Goal: Transaction & Acquisition: Book appointment/travel/reservation

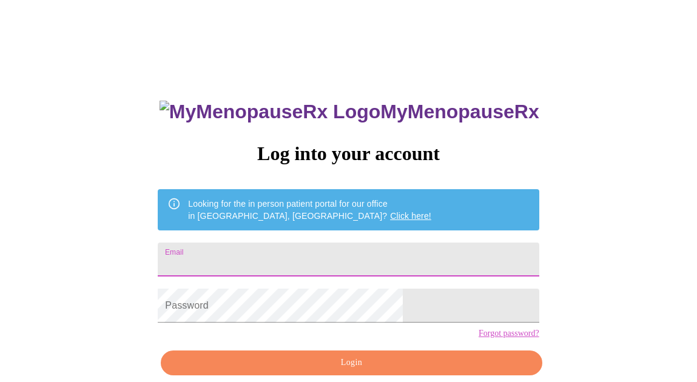
click at [360, 256] on input "Email" at bounding box center [348, 260] width 381 height 34
type input "[EMAIL_ADDRESS][DOMAIN_NAME]"
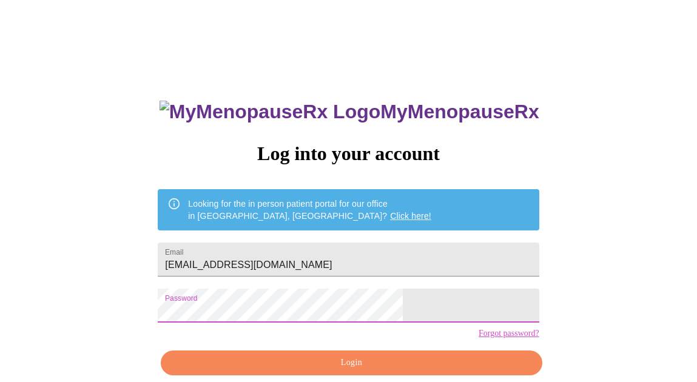
scroll to position [56, 0]
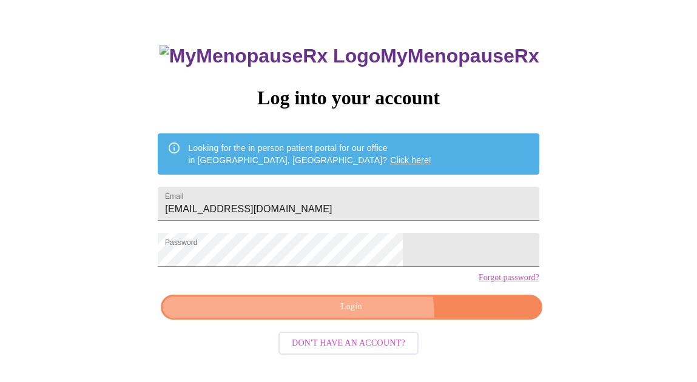
click at [366, 320] on button "Login" at bounding box center [351, 307] width 381 height 25
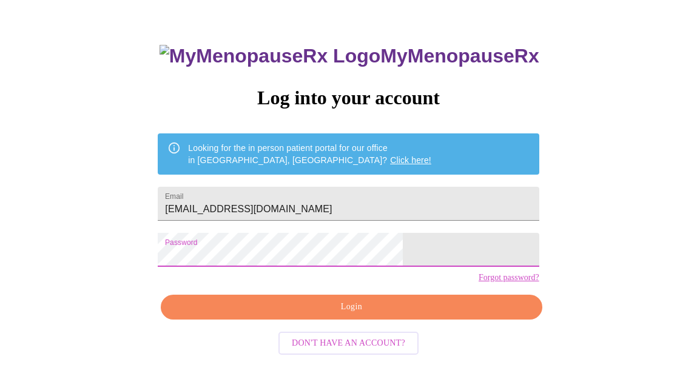
click at [327, 315] on span "Login" at bounding box center [351, 307] width 353 height 15
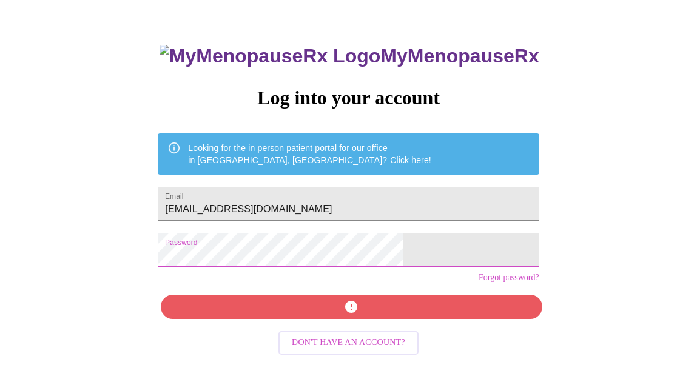
click at [311, 324] on div "MyMenopauseRx Log into your account Looking for the in person patient portal fo…" at bounding box center [348, 216] width 405 height 382
click at [320, 334] on div "MyMenopauseRx Log into your account Looking for the in person patient portal fo…" at bounding box center [348, 216] width 405 height 382
click at [478, 283] on link "Forgot password?" at bounding box center [508, 278] width 61 height 10
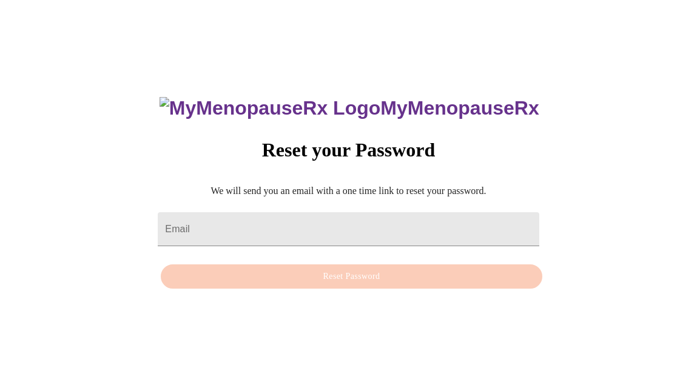
scroll to position [12, 0]
click at [335, 97] on h3 "MyMenopauseRx" at bounding box center [349, 108] width 380 height 22
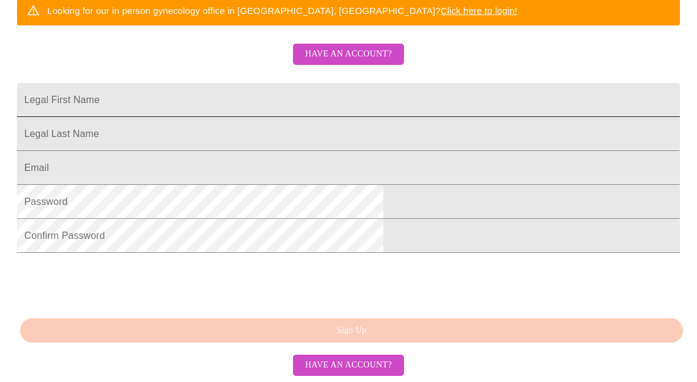
scroll to position [349, 0]
click at [293, 83] on input "Legal First Name" at bounding box center [348, 100] width 663 height 34
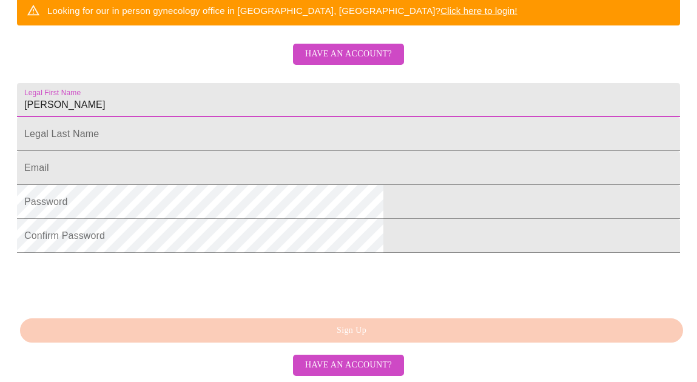
type input "Jennifer"
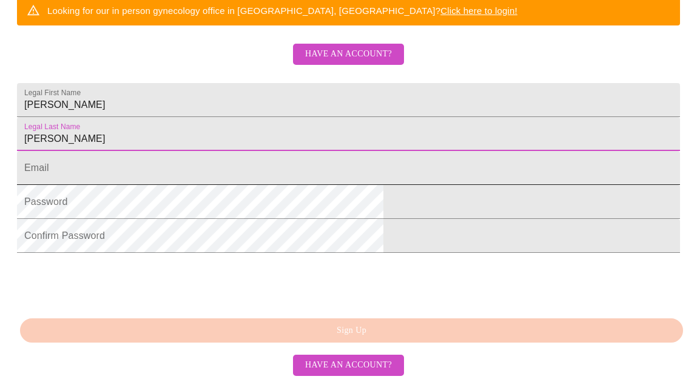
type input "Roach-Dixon"
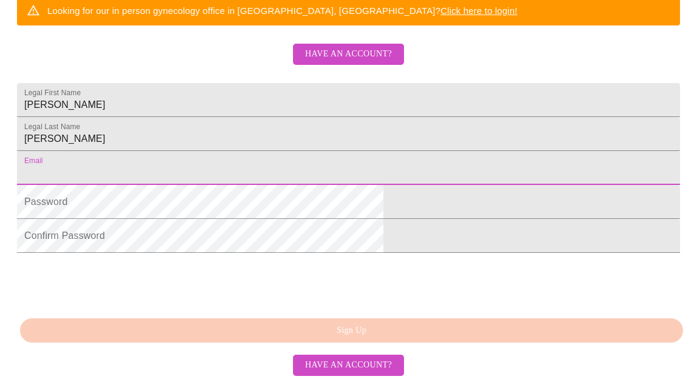
click at [259, 151] on input "Legal First Name" at bounding box center [348, 168] width 663 height 34
type input "[EMAIL_ADDRESS][DOMAIN_NAME]"
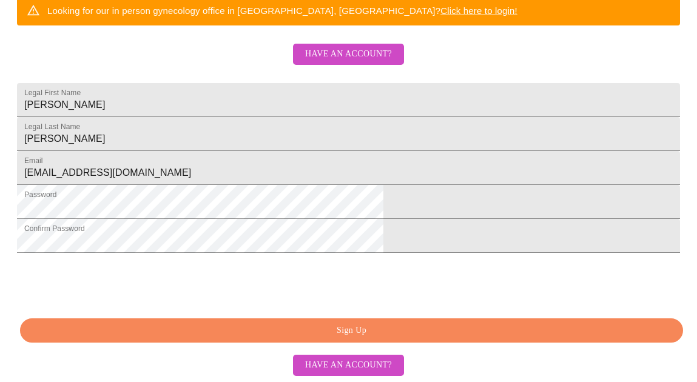
click at [328, 329] on span "Sign Up" at bounding box center [351, 330] width 635 height 15
click at [497, 195] on div "MyMenopauseRx Sign Up Welcome! We are currently accepting virtual patients from…" at bounding box center [348, 4] width 687 height 382
click at [360, 361] on span "Have an account?" at bounding box center [348, 365] width 87 height 15
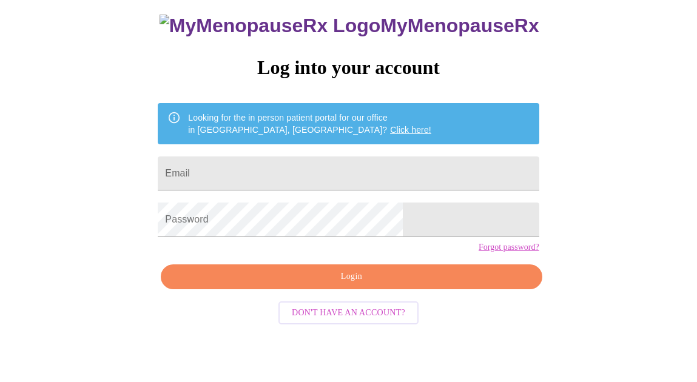
scroll to position [56, 0]
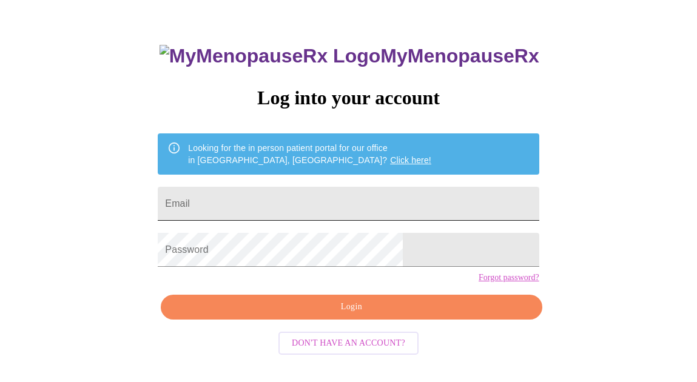
click at [309, 197] on input "Email" at bounding box center [348, 204] width 381 height 34
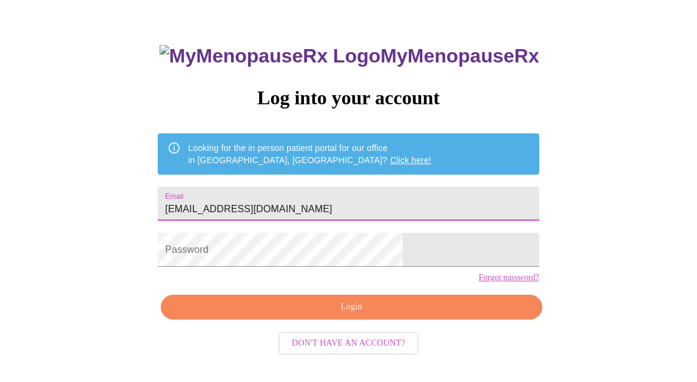
type input "[EMAIL_ADDRESS][DOMAIN_NAME]"
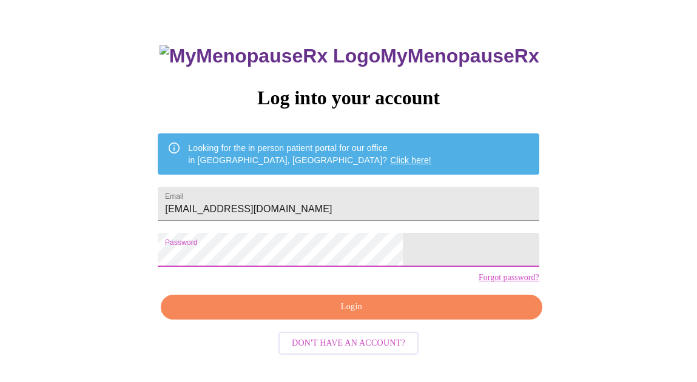
click at [317, 315] on span "Login" at bounding box center [351, 307] width 353 height 15
click at [194, 264] on div "MyMenopauseRx Log into your account Looking for the in person patient portal fo…" at bounding box center [348, 178] width 687 height 458
click at [286, 315] on span "Login" at bounding box center [351, 307] width 353 height 15
click at [297, 315] on span "Login" at bounding box center [351, 307] width 353 height 15
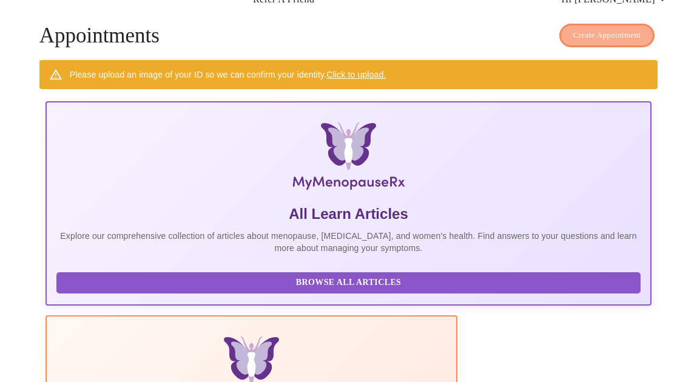
click at [596, 35] on span "Create Appointment" at bounding box center [607, 36] width 68 height 14
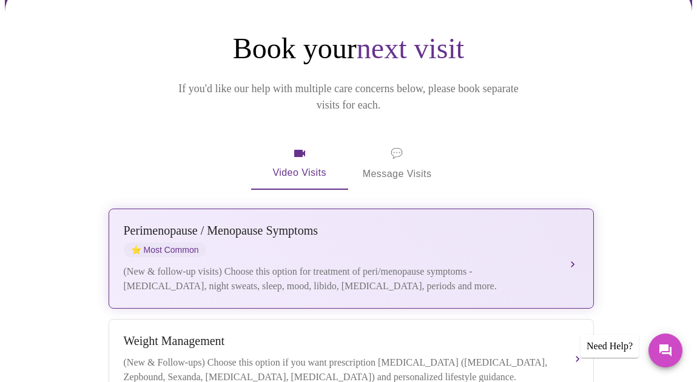
click at [447, 224] on div "Perimenopause / Menopause Symptoms ⭐ Most Common" at bounding box center [339, 240] width 431 height 33
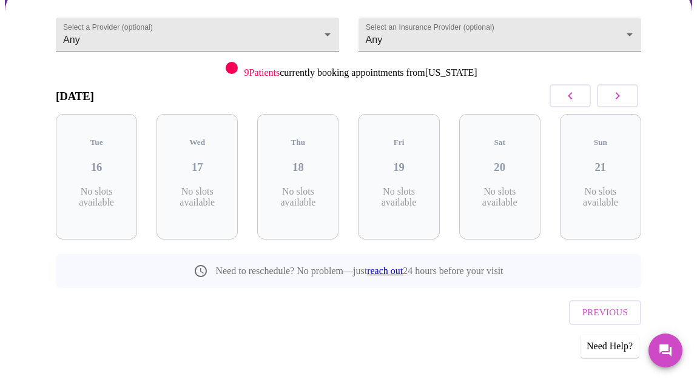
scroll to position [112, 0]
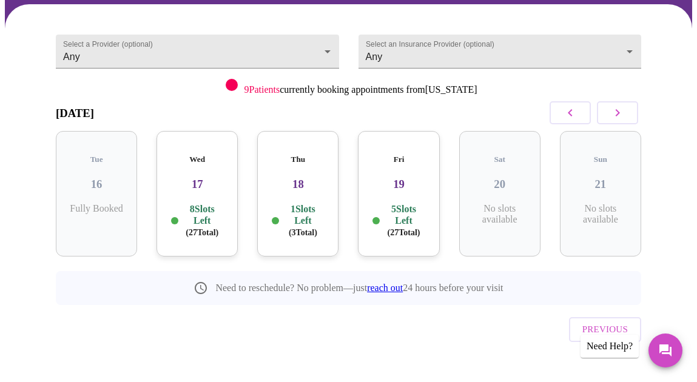
click at [401, 183] on div "Fri 19 5 Slots Left ( 27 Total)" at bounding box center [398, 194] width 81 height 126
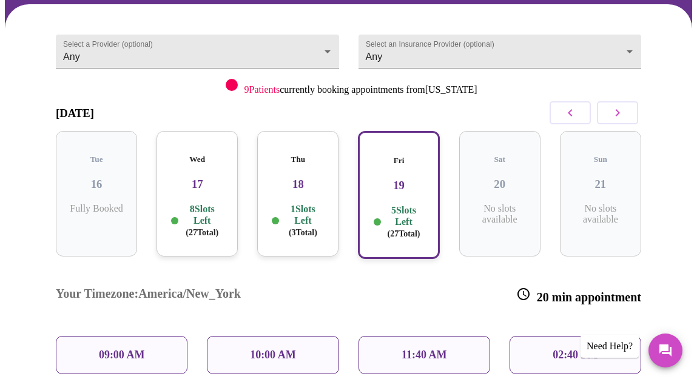
scroll to position [129, 0]
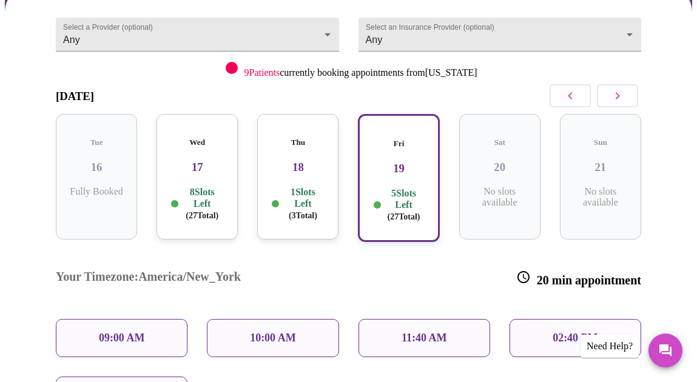
click at [317, 186] on p "1 Slots Left ( 3 Total)" at bounding box center [302, 203] width 42 height 35
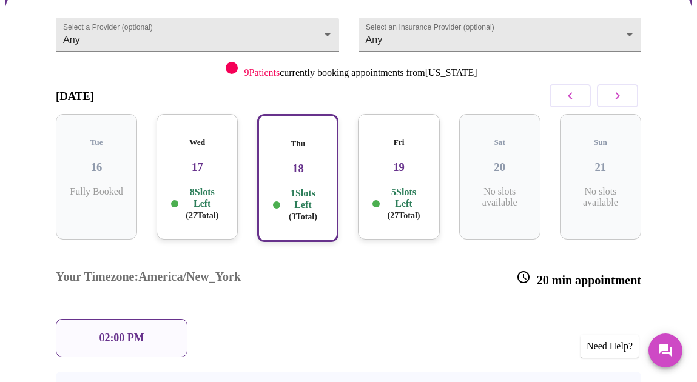
click at [201, 169] on div "Wed 17 8 Slots Left ( 27 Total)" at bounding box center [196, 177] width 81 height 126
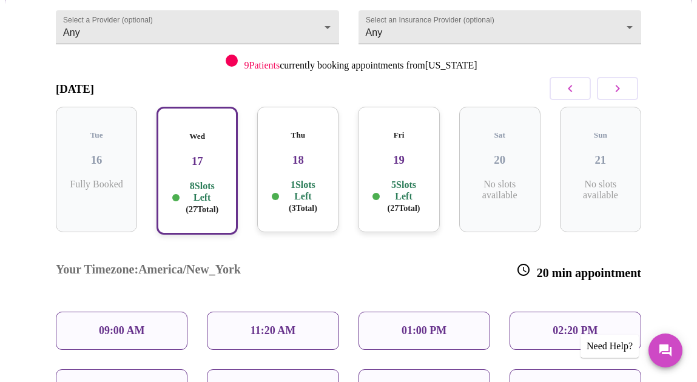
scroll to position [137, 0]
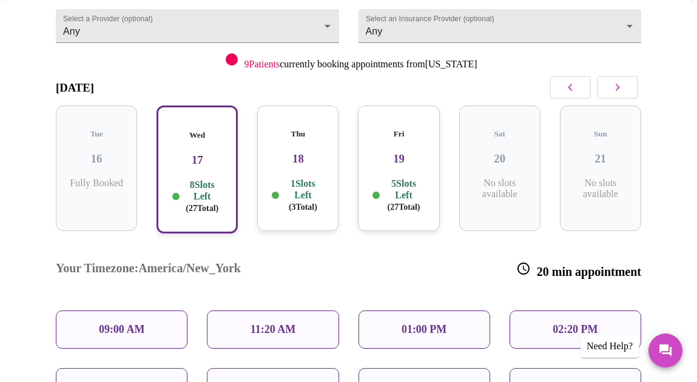
click at [625, 82] on icon "button" at bounding box center [617, 87] width 15 height 15
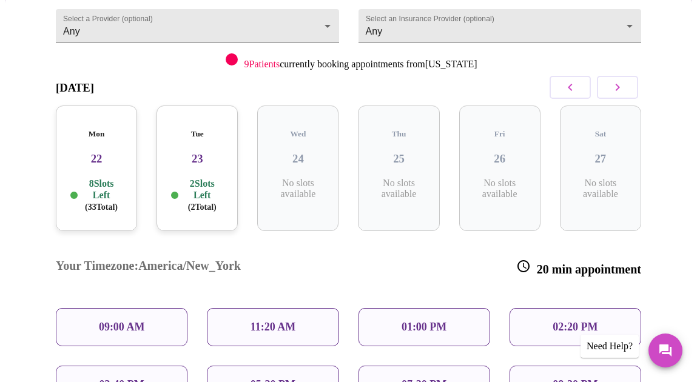
scroll to position [112, 0]
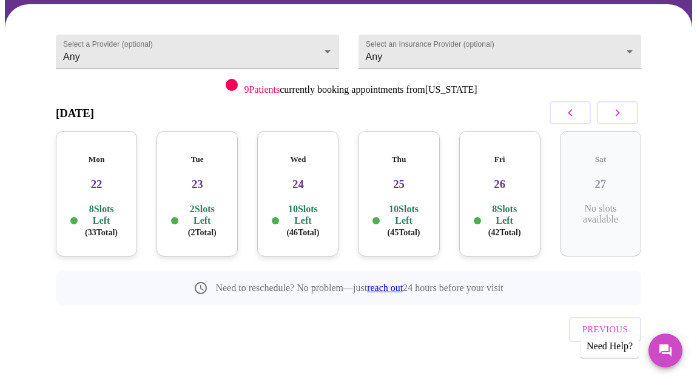
click at [89, 178] on h3 "22" at bounding box center [96, 184] width 62 height 13
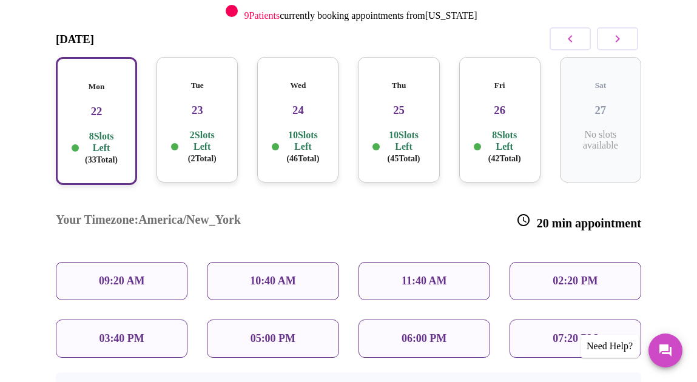
scroll to position [189, 0]
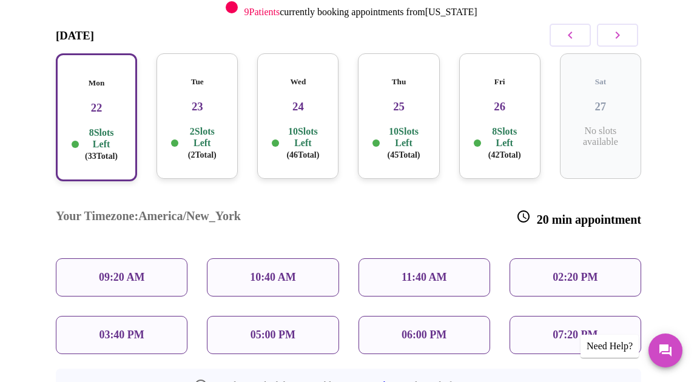
click at [572, 36] on icon "button" at bounding box center [570, 35] width 4 height 7
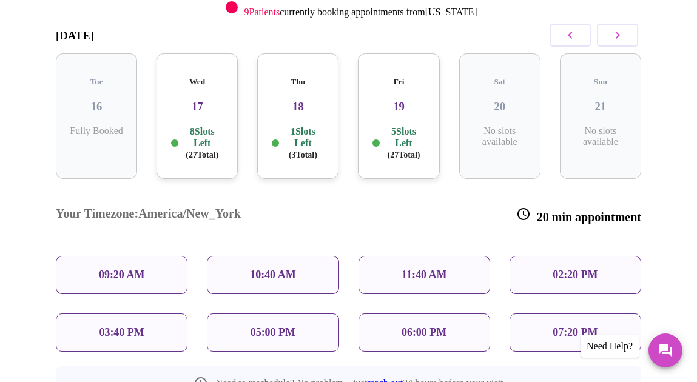
click at [406, 100] on h3 "19" at bounding box center [398, 106] width 62 height 13
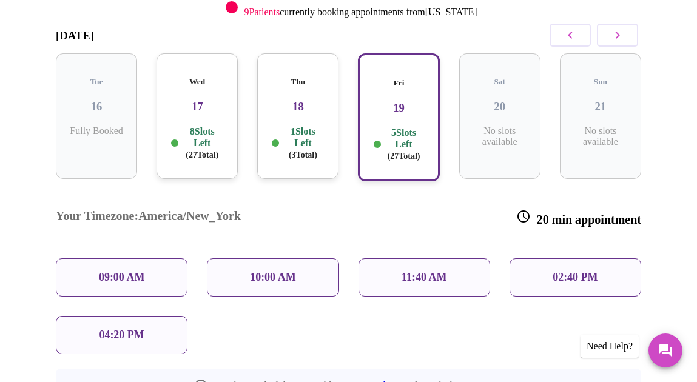
click at [263, 92] on div "Thu 18 1 Slots Left ( 3 Total)" at bounding box center [297, 116] width 81 height 126
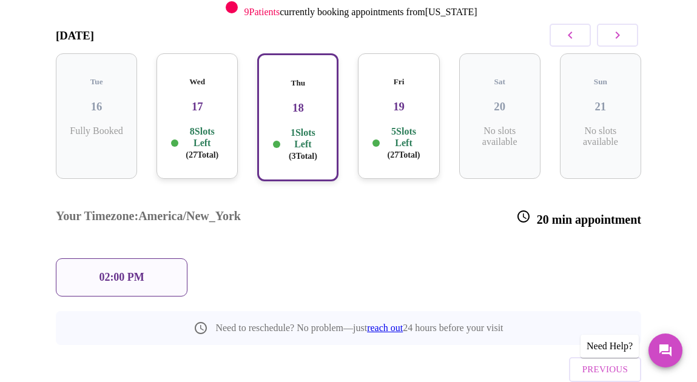
click at [190, 100] on h3 "17" at bounding box center [197, 106] width 62 height 13
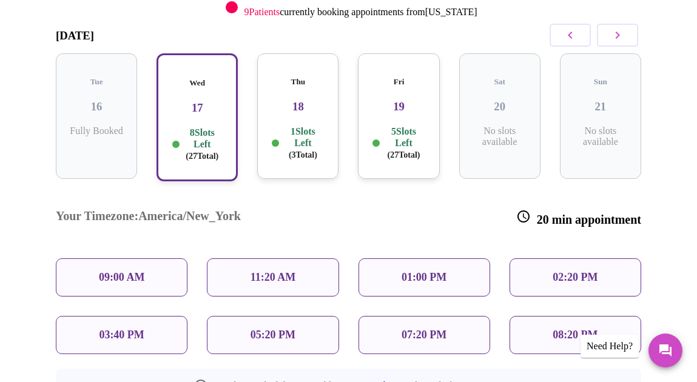
click at [379, 126] on div "5 Slots Left ( 27 Total)" at bounding box center [398, 143] width 62 height 35
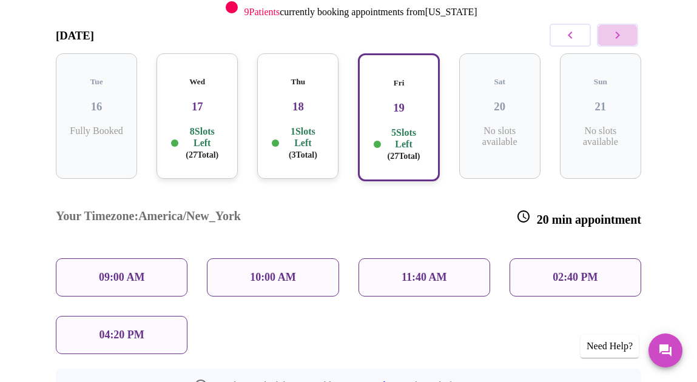
click at [616, 31] on icon "button" at bounding box center [617, 35] width 15 height 15
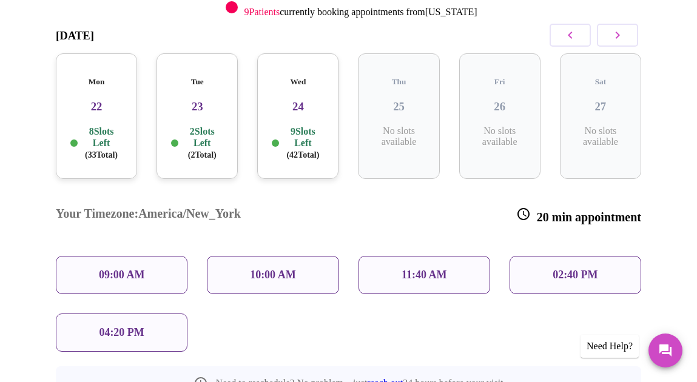
scroll to position [112, 0]
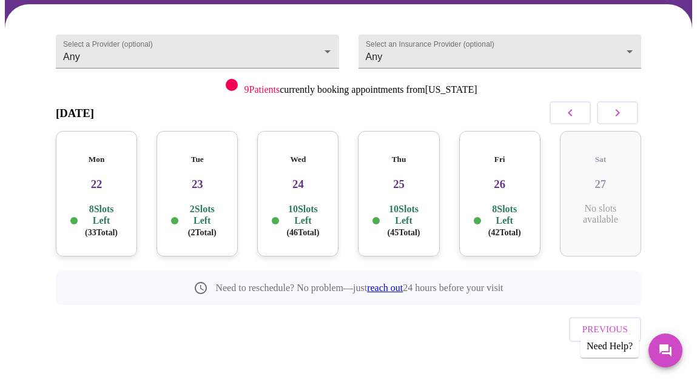
click at [178, 158] on div "Tue 23 2 Slots Left ( 2 Total)" at bounding box center [196, 194] width 81 height 126
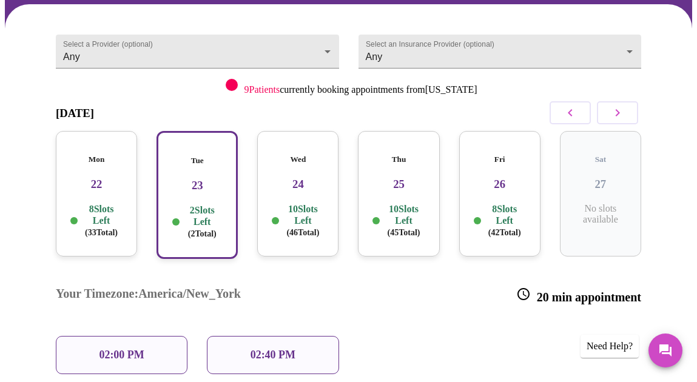
click at [624, 114] on icon "button" at bounding box center [617, 113] width 15 height 15
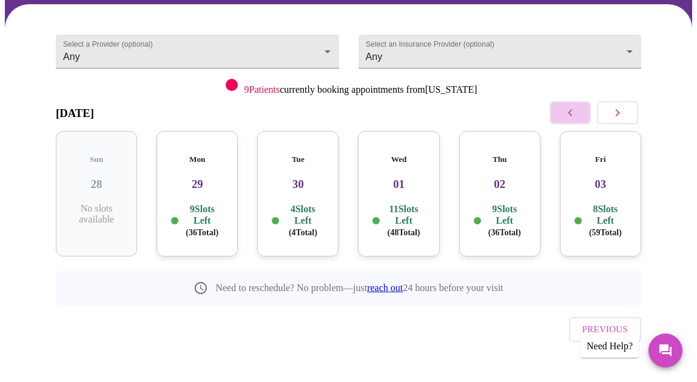
click at [569, 113] on icon "button" at bounding box center [570, 113] width 15 height 15
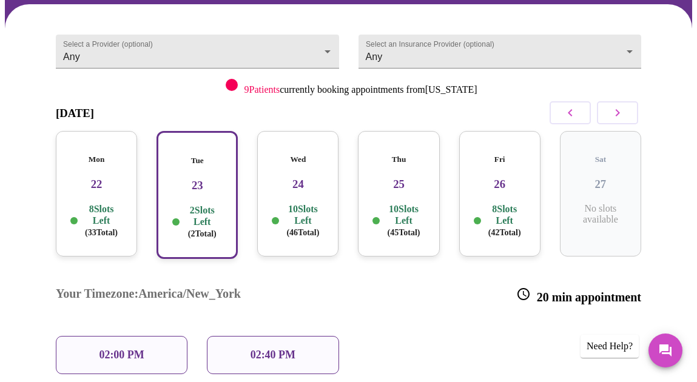
click at [569, 113] on icon "button" at bounding box center [570, 113] width 15 height 15
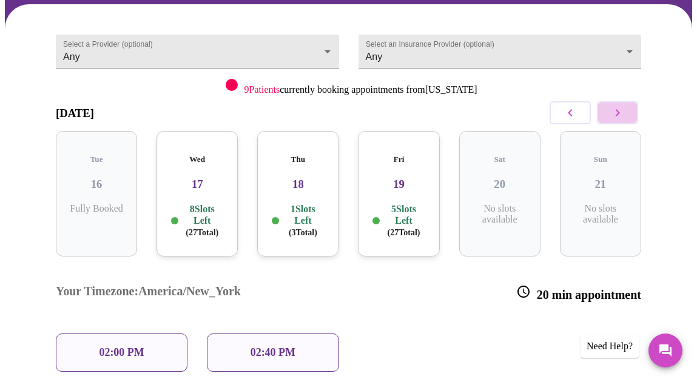
click at [618, 114] on icon "button" at bounding box center [617, 113] width 15 height 15
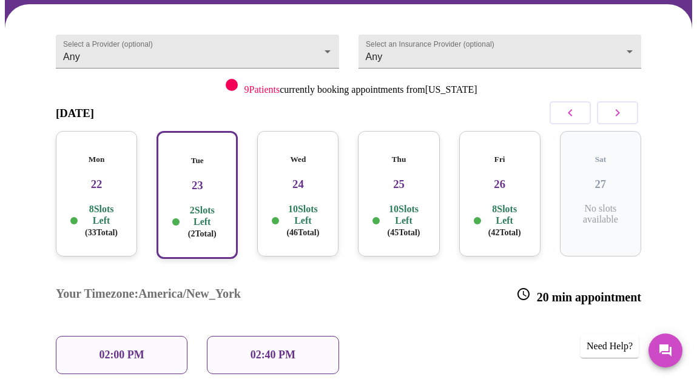
click at [75, 187] on div "Mon 22 8 Slots Left ( 33 Total)" at bounding box center [96, 194] width 81 height 126
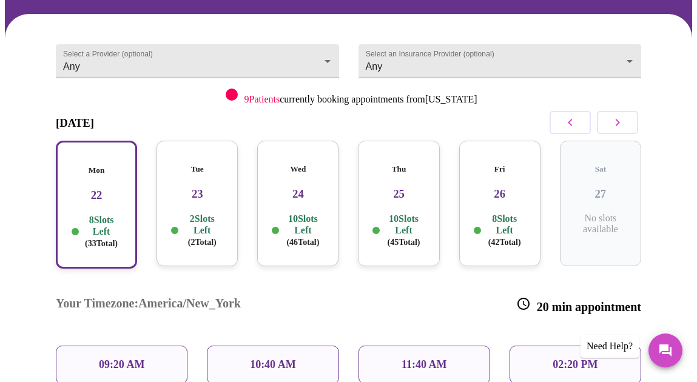
scroll to position [101, 0]
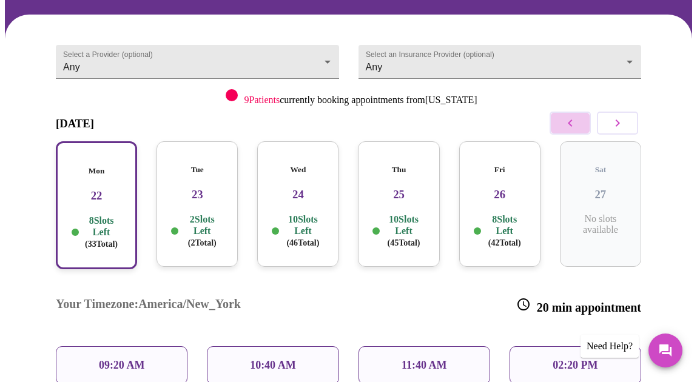
click at [577, 129] on icon "button" at bounding box center [570, 123] width 15 height 15
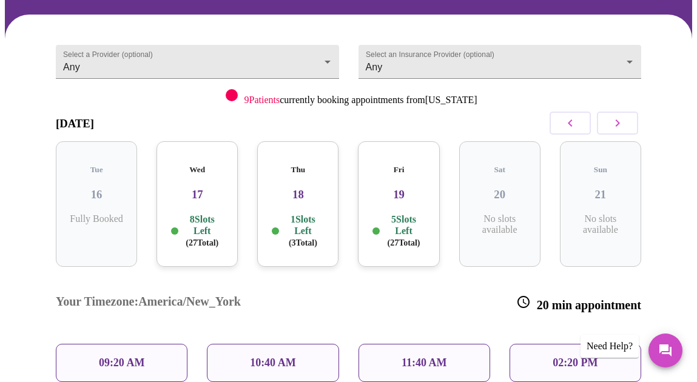
click at [379, 213] on div "5 Slots Left ( 27 Total)" at bounding box center [398, 230] width 62 height 35
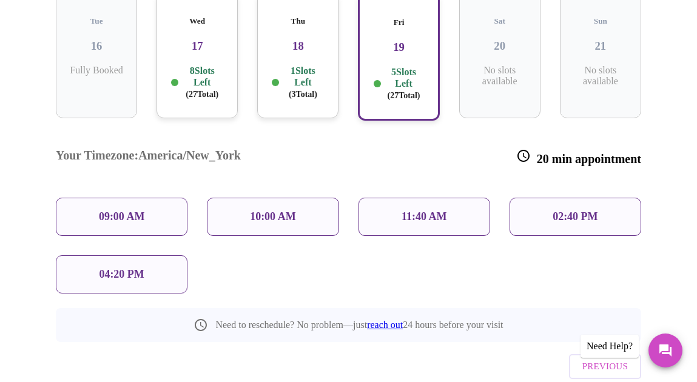
scroll to position [250, 0]
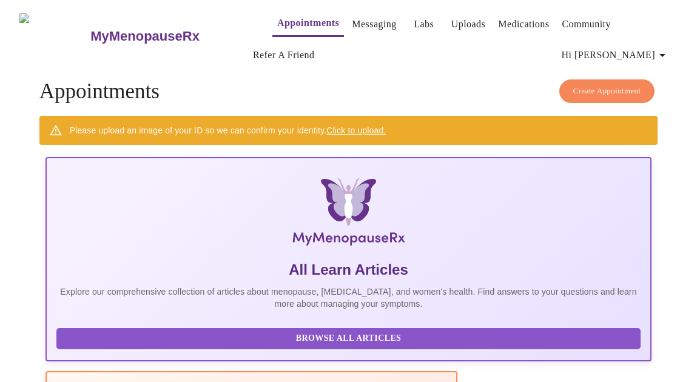
scroll to position [0, 647]
click at [586, 92] on span "Create Appointment" at bounding box center [607, 91] width 68 height 14
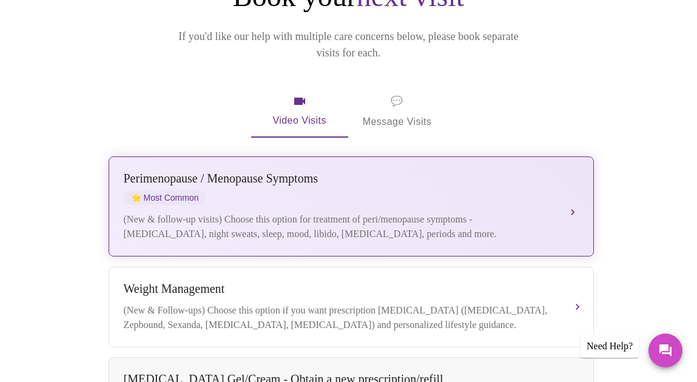
click at [397, 212] on div "(New & follow-up visits) Choose this option for treatment of peri/menopause sym…" at bounding box center [339, 226] width 431 height 29
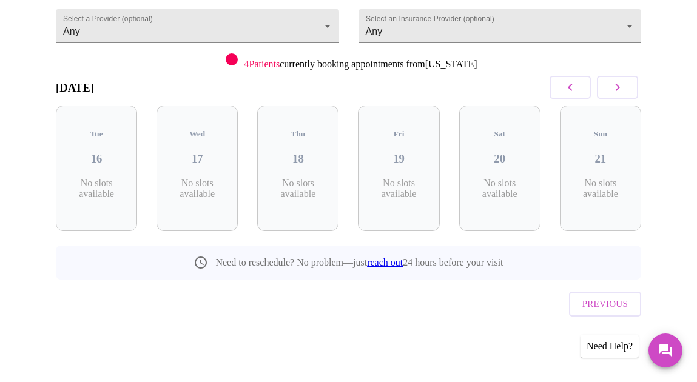
scroll to position [112, 0]
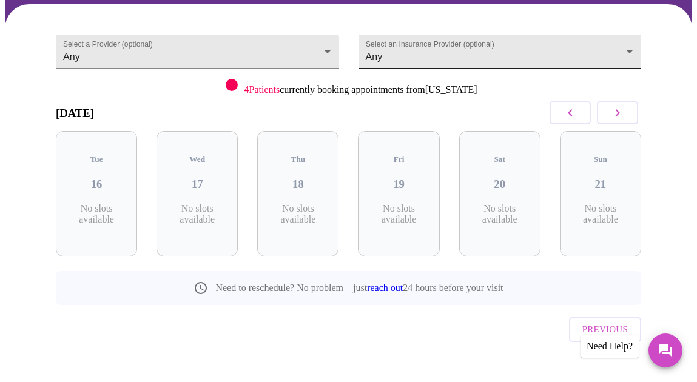
click at [588, 51] on body "MyMenopauseRx Appointments Messaging Labs Uploads Medications Community Refer a…" at bounding box center [348, 147] width 687 height 509
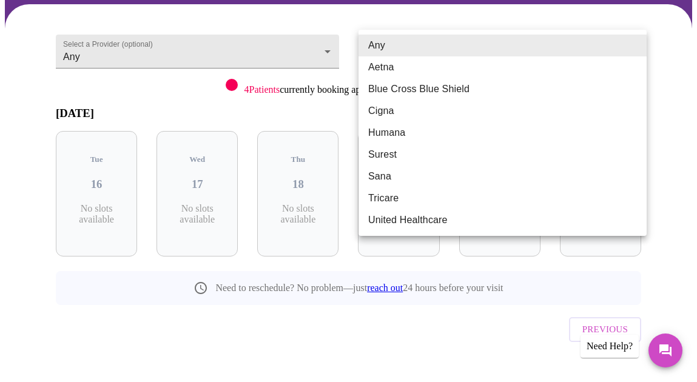
click at [551, 88] on li "Blue Cross Blue Shield" at bounding box center [502, 89] width 288 height 22
type input "Blue Cross Blue Shield"
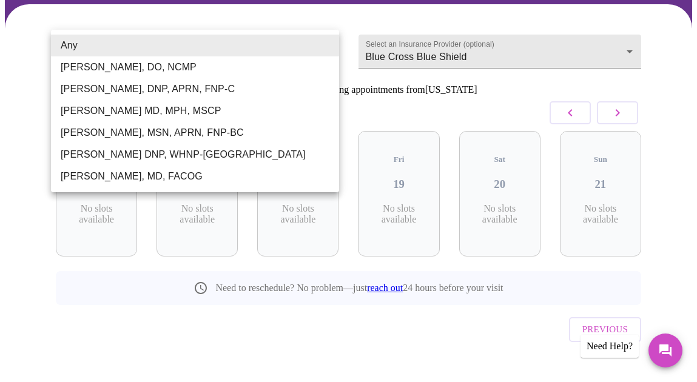
click at [318, 49] on body "MyMenopauseRx Appointments Messaging Labs Uploads Medications Community Refer a…" at bounding box center [348, 147] width 687 height 509
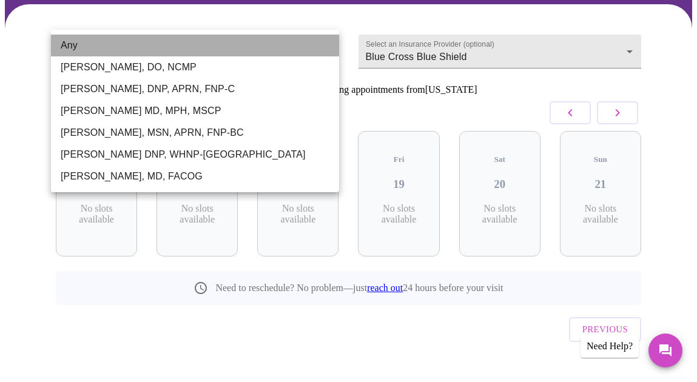
click at [318, 49] on li "Any" at bounding box center [195, 46] width 288 height 22
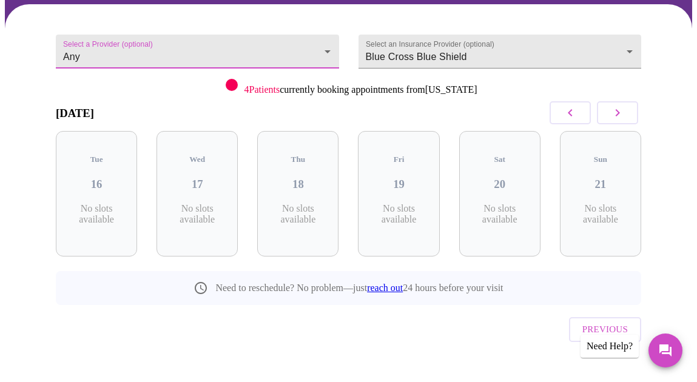
click at [260, 307] on div "Previous" at bounding box center [348, 326] width 585 height 42
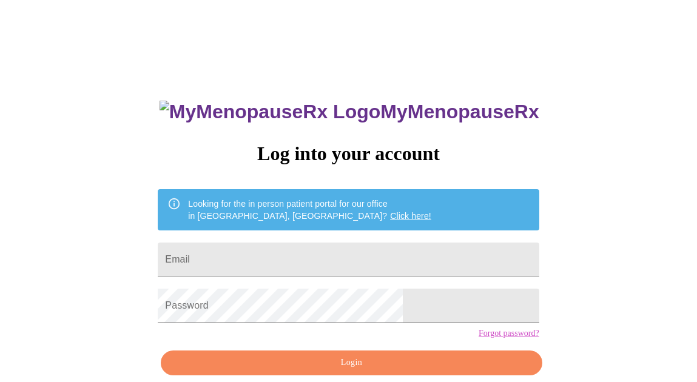
scroll to position [56, 0]
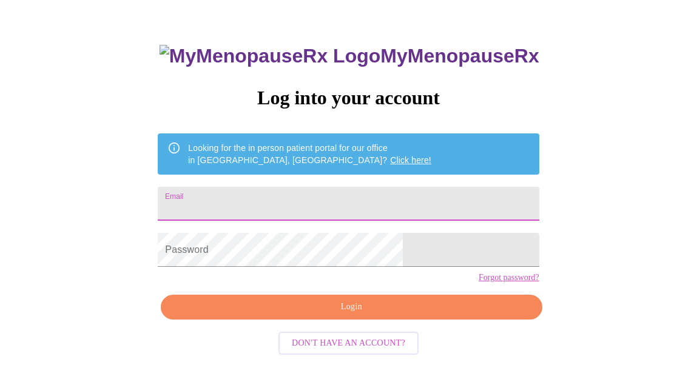
click at [340, 204] on input "Email" at bounding box center [348, 204] width 381 height 34
type input "d"
type input "[EMAIL_ADDRESS][DOMAIN_NAME]"
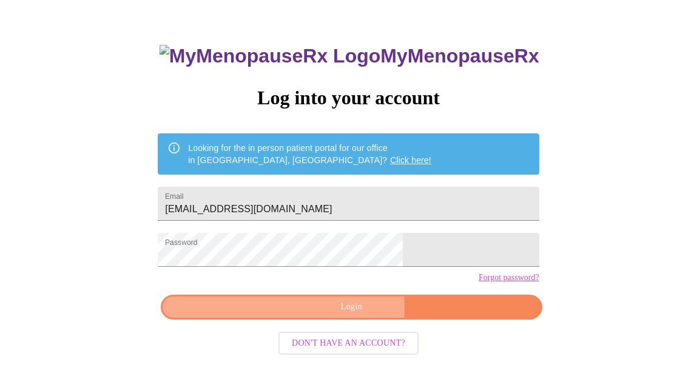
click at [344, 315] on span "Login" at bounding box center [351, 307] width 353 height 15
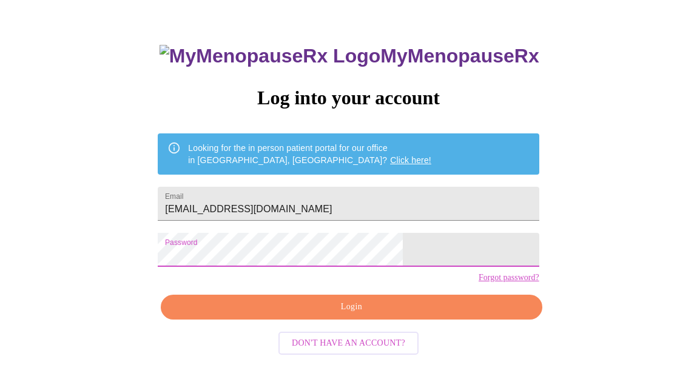
click at [334, 315] on span "Login" at bounding box center [351, 307] width 353 height 15
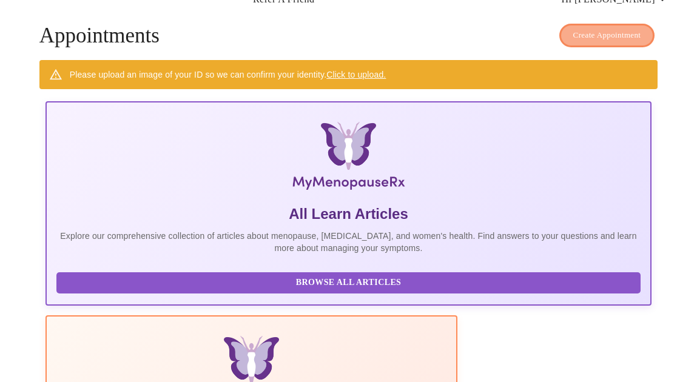
click at [608, 29] on span "Create Appointment" at bounding box center [607, 36] width 68 height 14
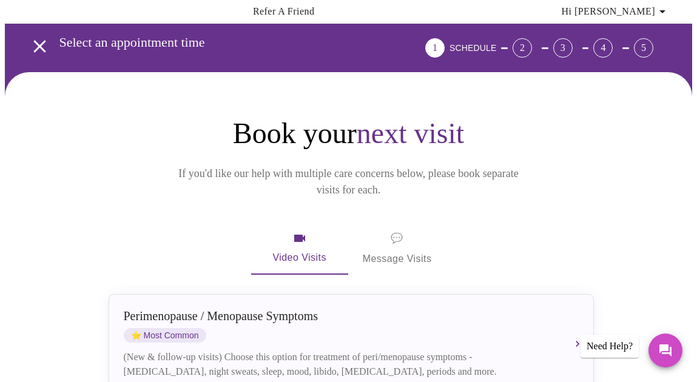
scroll to position [56, 0]
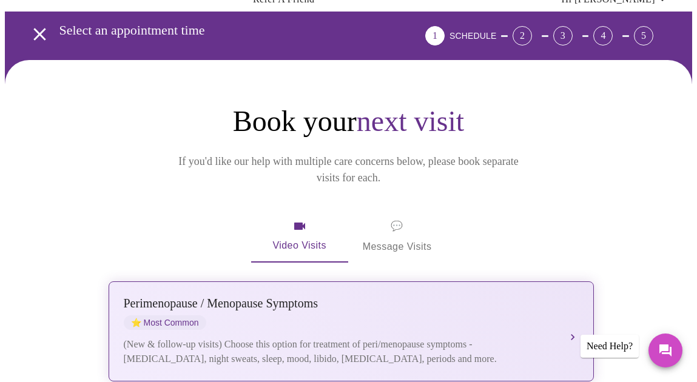
click at [317, 297] on div "Perimenopause / Menopause Symptoms ⭐ Most Common" at bounding box center [339, 313] width 431 height 33
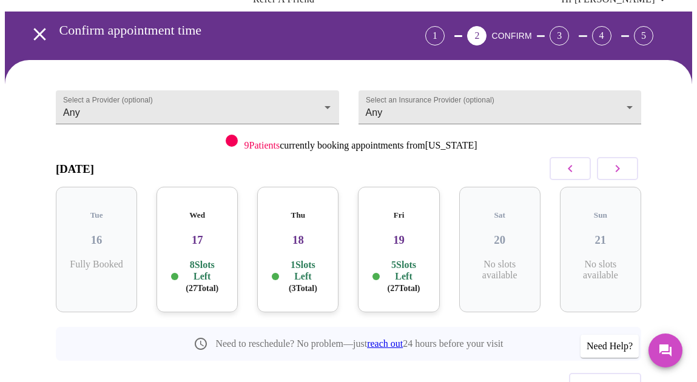
click at [200, 233] on h3 "17" at bounding box center [197, 239] width 62 height 13
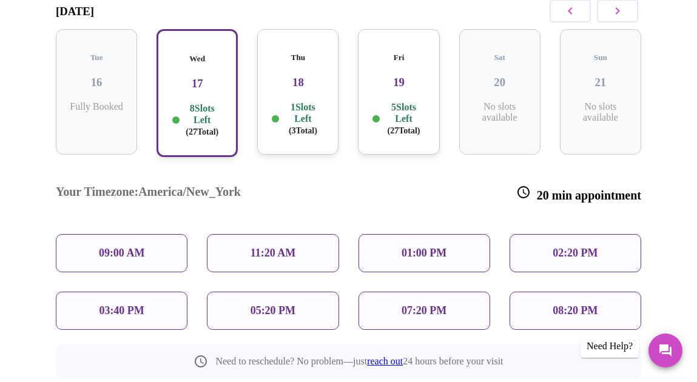
scroll to position [215, 0]
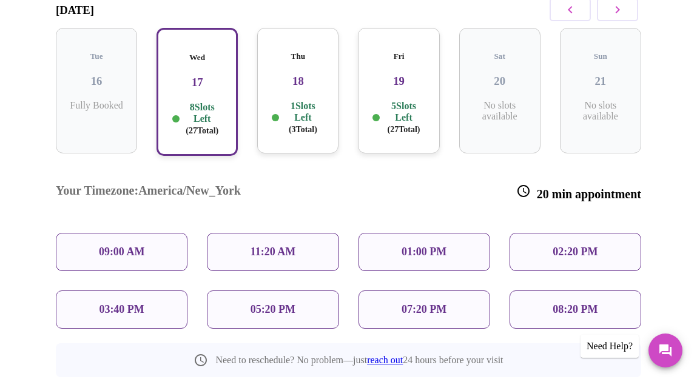
click at [583, 303] on p "08:20 PM" at bounding box center [574, 309] width 45 height 13
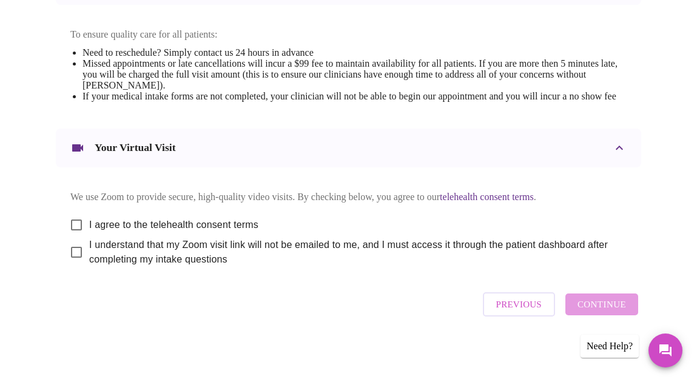
scroll to position [562, 0]
click at [526, 308] on span "Previous" at bounding box center [518, 305] width 45 height 16
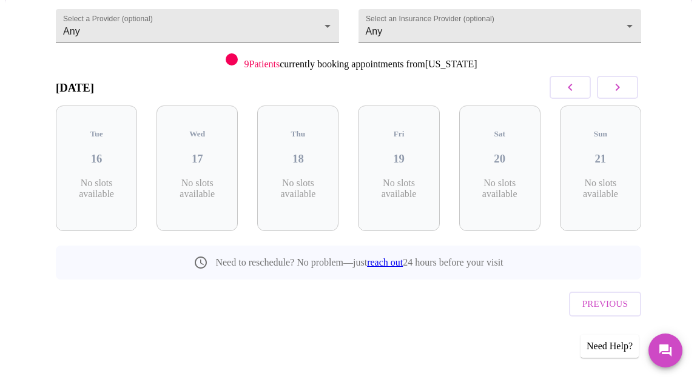
scroll to position [112, 0]
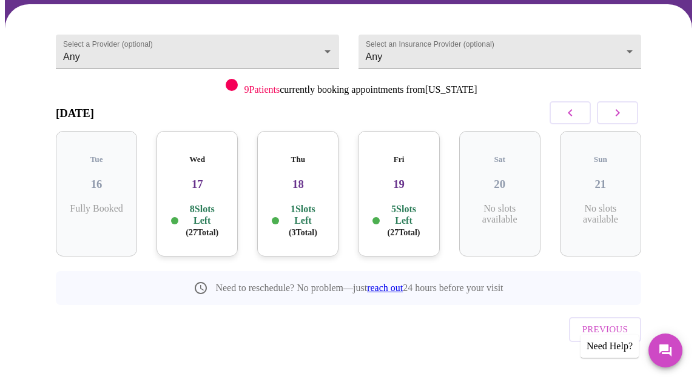
click at [619, 119] on icon "button" at bounding box center [617, 113] width 15 height 15
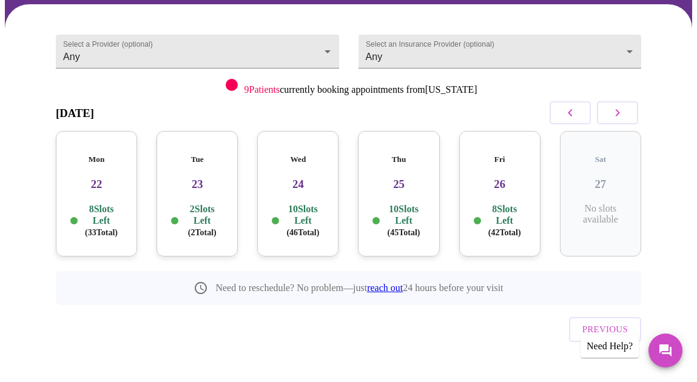
click at [625, 115] on icon "button" at bounding box center [617, 113] width 15 height 15
click at [190, 178] on h3 "29" at bounding box center [197, 184] width 62 height 13
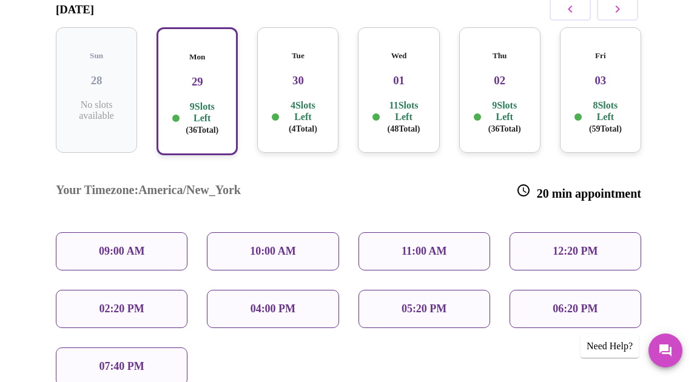
scroll to position [215, 0]
click at [290, 100] on p "4 Slots Left ( 4 Total)" at bounding box center [302, 117] width 42 height 35
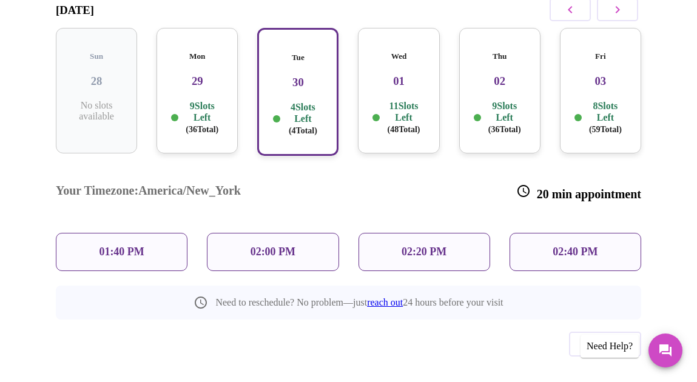
scroll to position [209, 0]
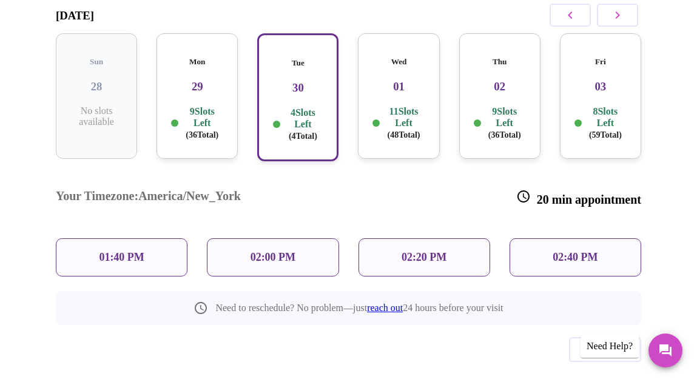
click at [404, 80] on h3 "01" at bounding box center [398, 86] width 62 height 13
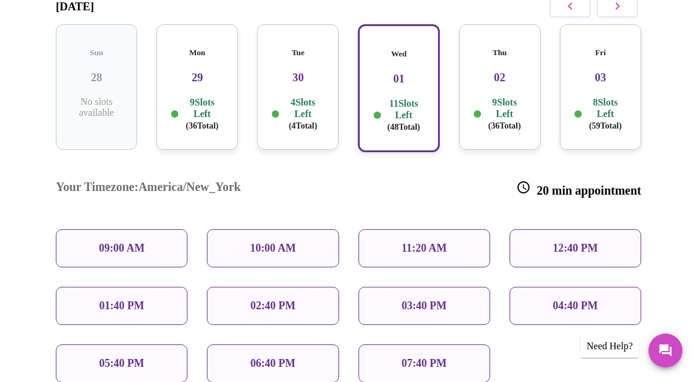
scroll to position [218, 0]
click at [195, 97] on p "9 Slots Left ( 36 Total)" at bounding box center [202, 114] width 42 height 35
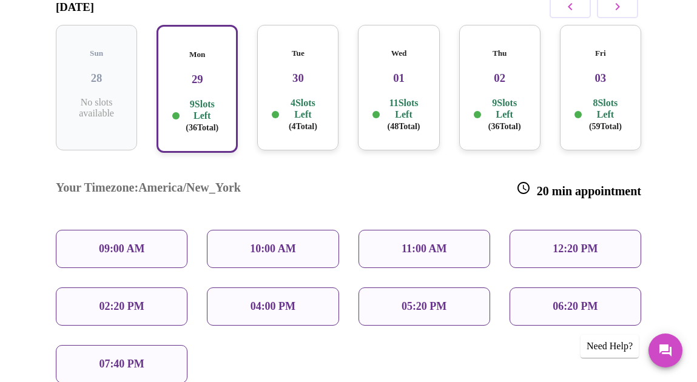
click at [417, 81] on div "Wed 01 11 Slots Left ( 48 Total)" at bounding box center [398, 88] width 81 height 126
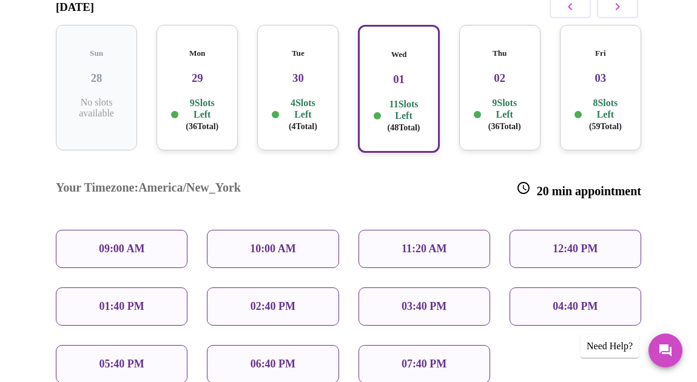
click at [575, 5] on icon "button" at bounding box center [570, 6] width 15 height 15
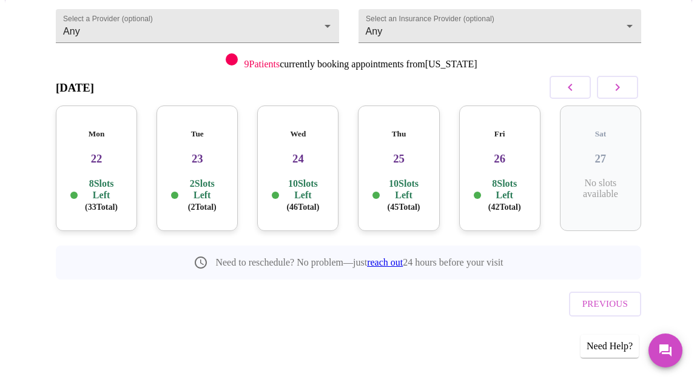
scroll to position [112, 0]
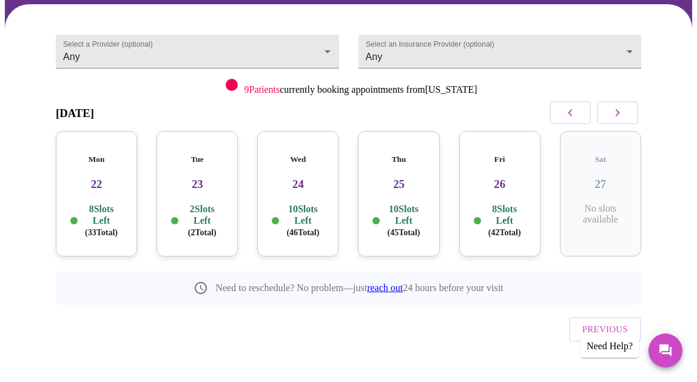
click at [509, 178] on h3 "26" at bounding box center [500, 184] width 62 height 13
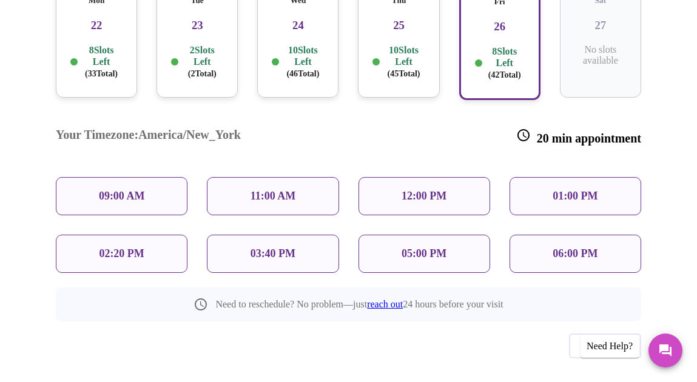
scroll to position [269, 0]
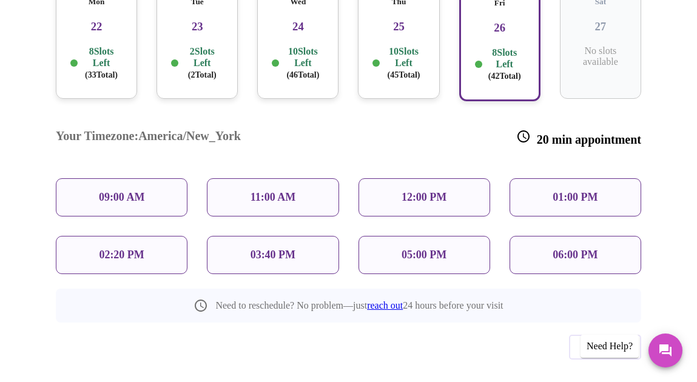
click at [577, 249] on p "06:00 PM" at bounding box center [574, 255] width 45 height 13
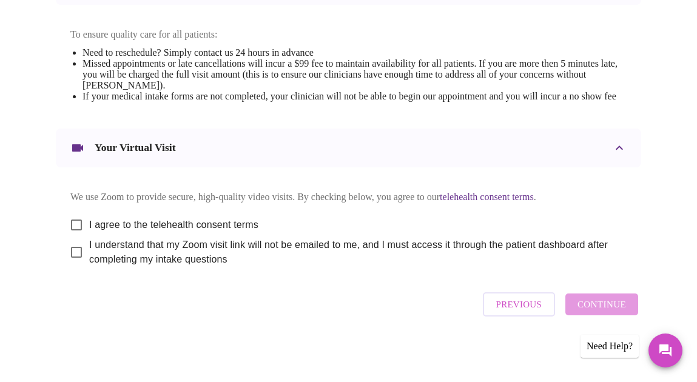
scroll to position [562, 0]
click at [70, 220] on input "I agree to the telehealth consent terms" at bounding box center [76, 224] width 25 height 25
checkbox input "true"
click at [75, 244] on input "I understand that my Zoom visit link will not be emailed to me, and I must acce…" at bounding box center [76, 252] width 25 height 25
checkbox input "true"
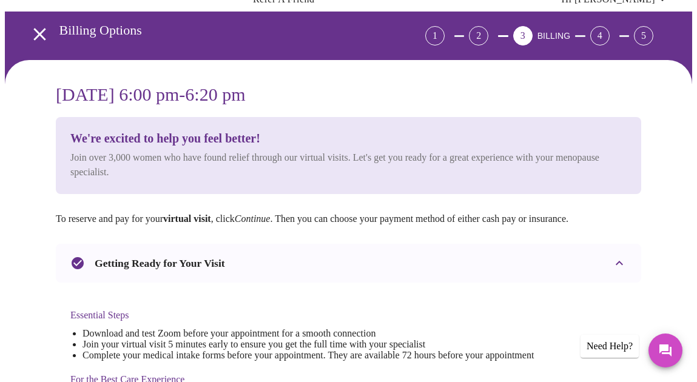
scroll to position [562, 0]
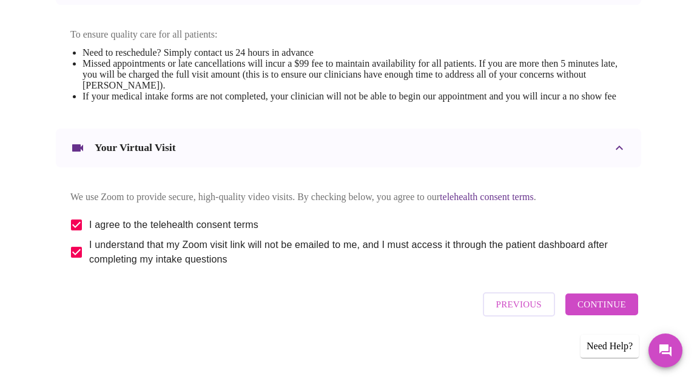
click at [597, 312] on span "Continue" at bounding box center [601, 305] width 49 height 16
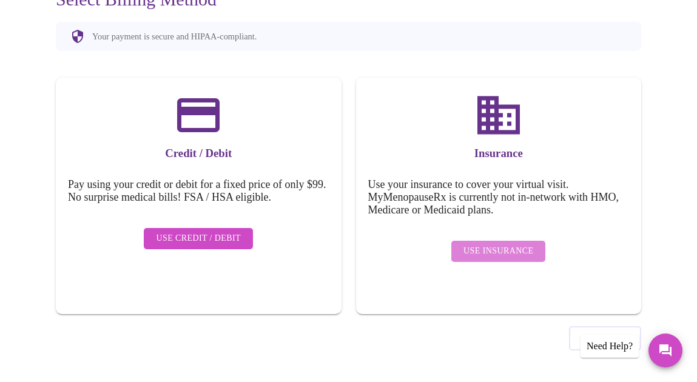
click at [501, 244] on span "Use Insurance" at bounding box center [498, 251] width 70 height 15
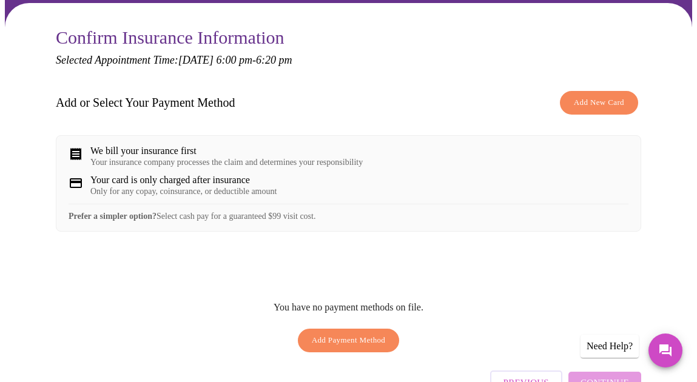
scroll to position [114, 0]
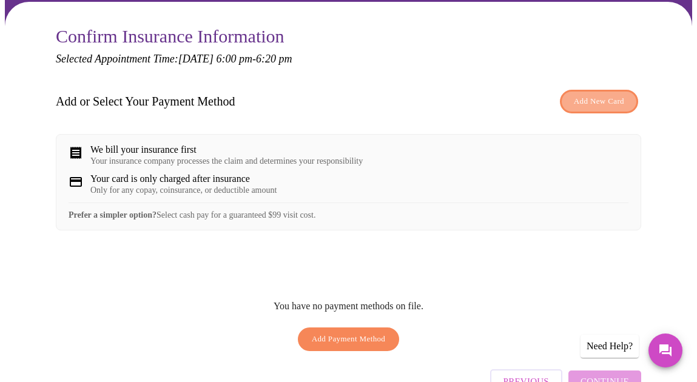
click at [589, 97] on span "Add New Card" at bounding box center [599, 102] width 50 height 14
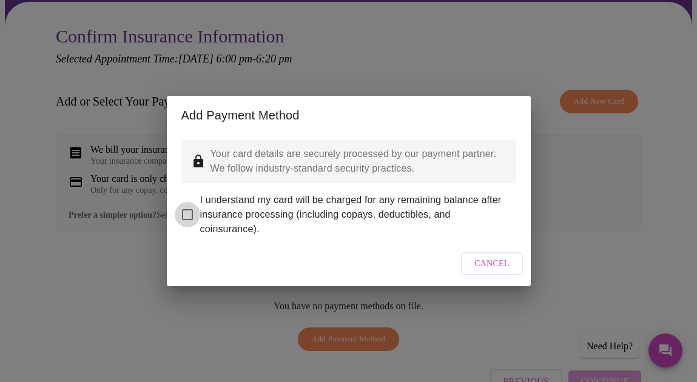
click at [188, 206] on input "I understand my card will be charged for any remaining balance after insurance …" at bounding box center [187, 214] width 25 height 25
checkbox input "true"
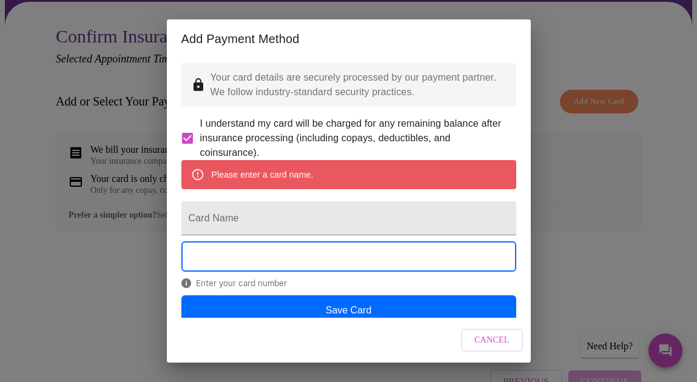
click at [660, 352] on div "Add Payment Method Your card details are securely processed by our payment part…" at bounding box center [348, 191] width 697 height 382
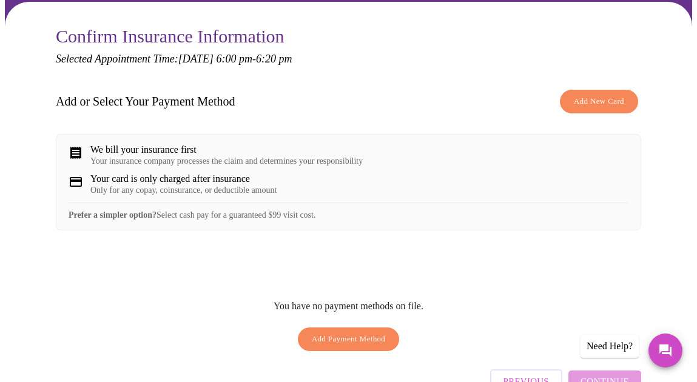
click at [660, 352] on icon "Messages" at bounding box center [665, 350] width 15 height 15
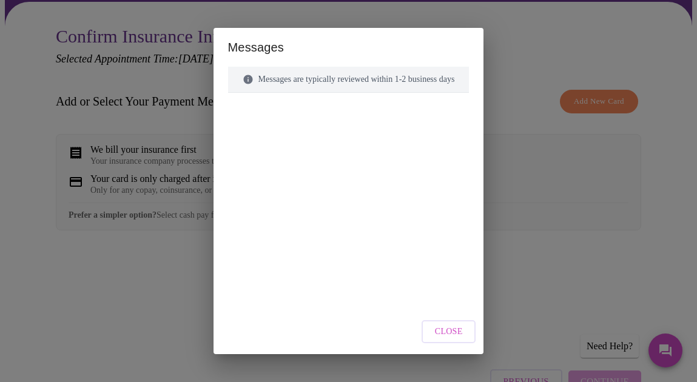
click at [463, 330] on span "Close" at bounding box center [449, 331] width 28 height 15
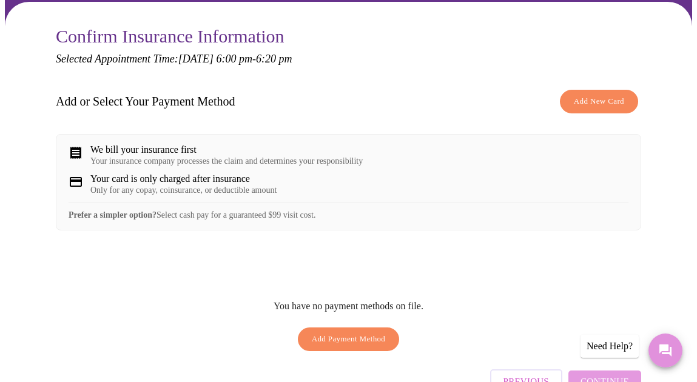
click at [670, 353] on icon "Messages" at bounding box center [665, 350] width 12 height 12
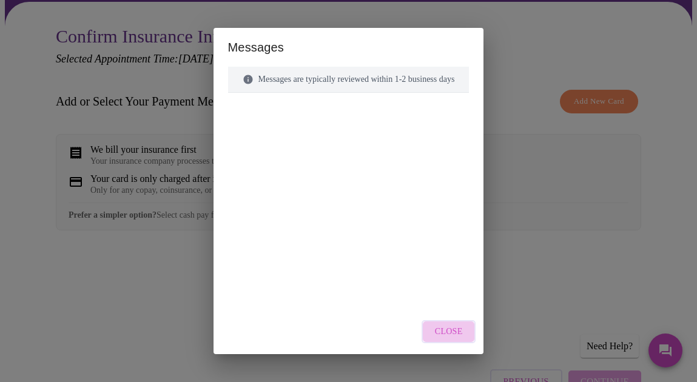
drag, startPoint x: 462, startPoint y: 327, endPoint x: 465, endPoint y: 317, distance: 11.2
click at [462, 326] on span "Close" at bounding box center [449, 331] width 28 height 15
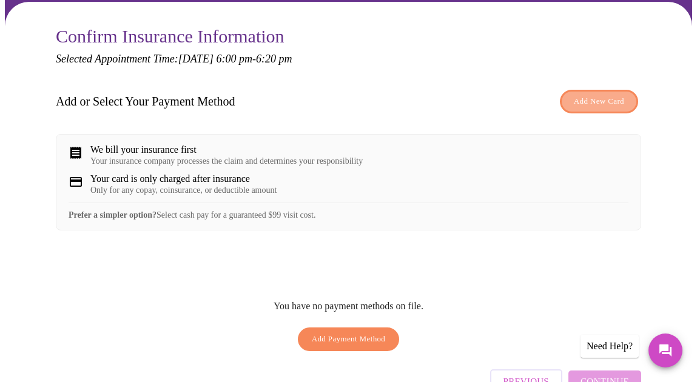
click at [612, 109] on button "Add New Card" at bounding box center [599, 102] width 78 height 24
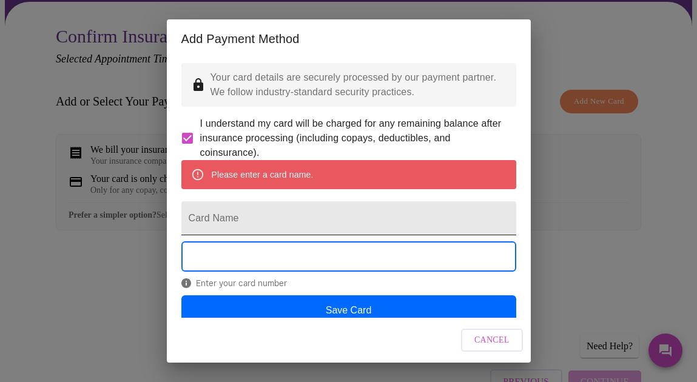
click at [349, 233] on input "Card Name" at bounding box center [348, 218] width 335 height 34
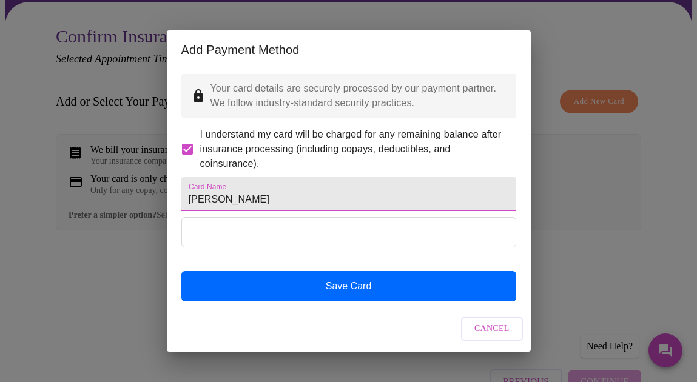
type input "Jennifer Roach"
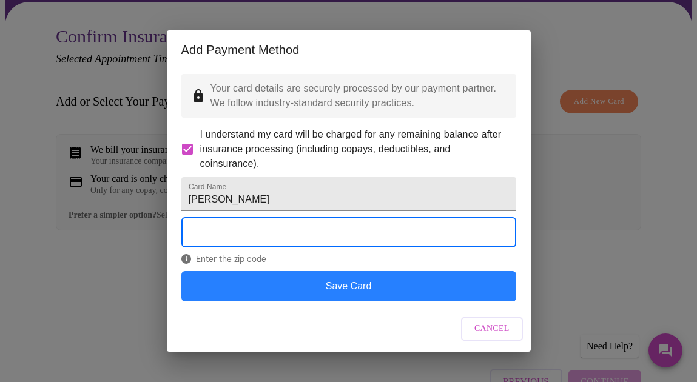
click at [349, 301] on button "Save Card" at bounding box center [348, 286] width 335 height 30
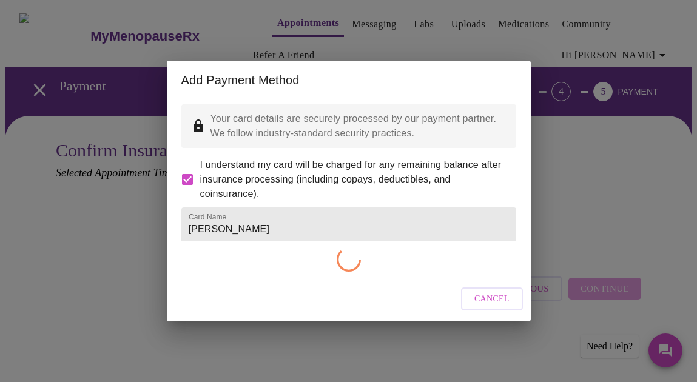
scroll to position [0, 0]
checkbox input "false"
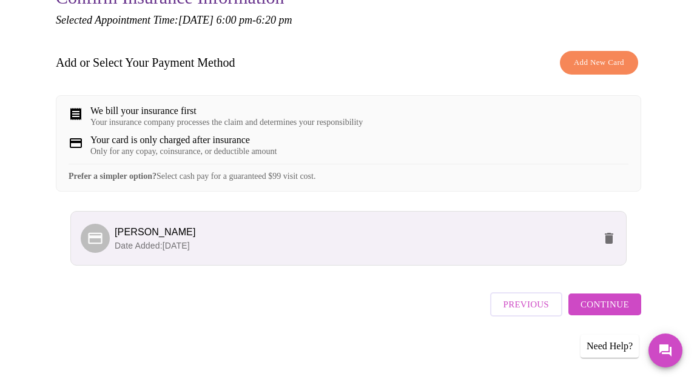
scroll to position [163, 0]
click at [623, 312] on span "Continue" at bounding box center [604, 305] width 49 height 16
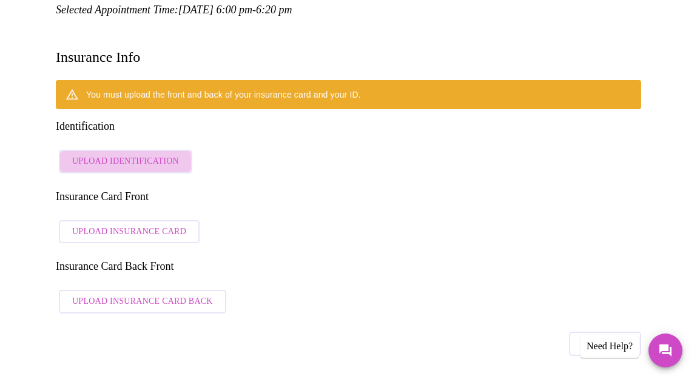
click at [122, 154] on span "Upload Identification" at bounding box center [125, 161] width 107 height 15
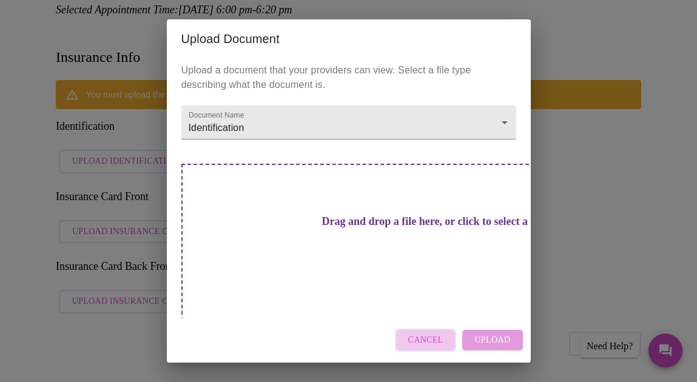
click at [445, 329] on button "Cancel" at bounding box center [426, 341] width 62 height 24
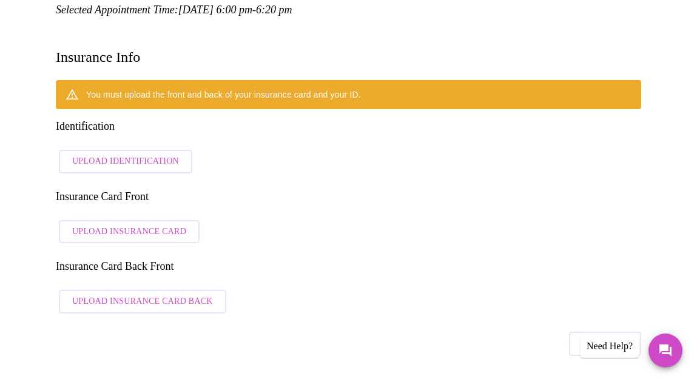
click at [144, 154] on span "Upload Identification" at bounding box center [125, 161] width 107 height 15
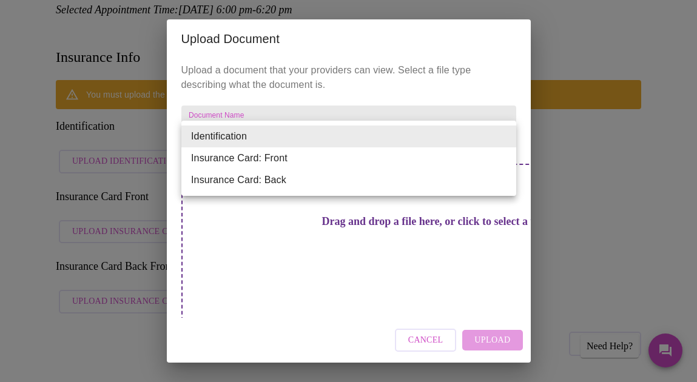
click at [490, 159] on li "Insurance Card: Front" at bounding box center [348, 158] width 335 height 22
type input "Insurance Card: Front"
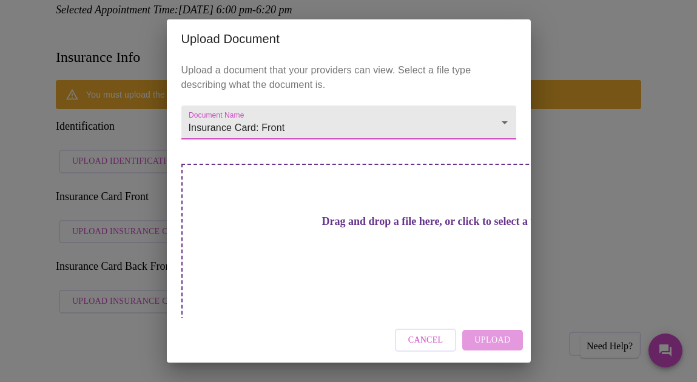
click at [420, 228] on h3 "Drag and drop a file here, or click to select a file" at bounding box center [433, 221] width 335 height 13
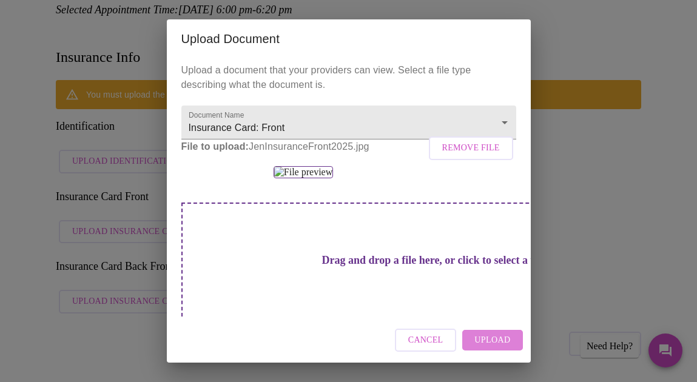
click at [495, 338] on span "Upload" at bounding box center [492, 340] width 36 height 15
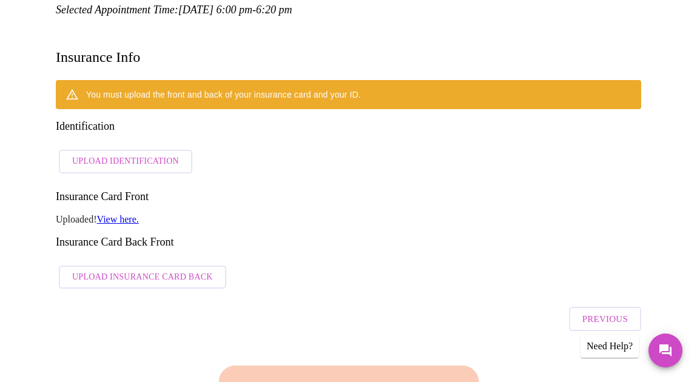
click at [166, 154] on span "Upload Identification" at bounding box center [125, 161] width 107 height 15
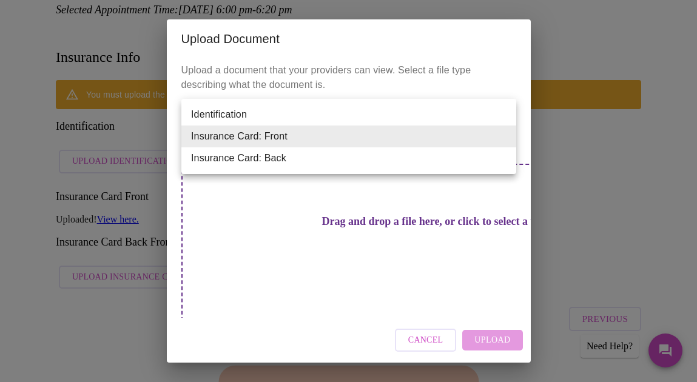
click at [438, 164] on li "Insurance Card: Back" at bounding box center [348, 158] width 335 height 22
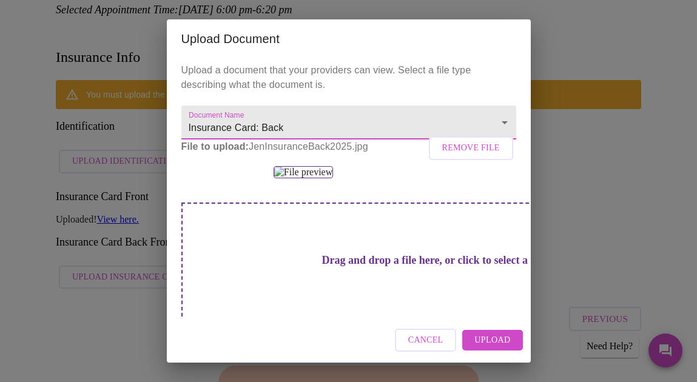
click at [502, 340] on span "Upload" at bounding box center [492, 340] width 36 height 15
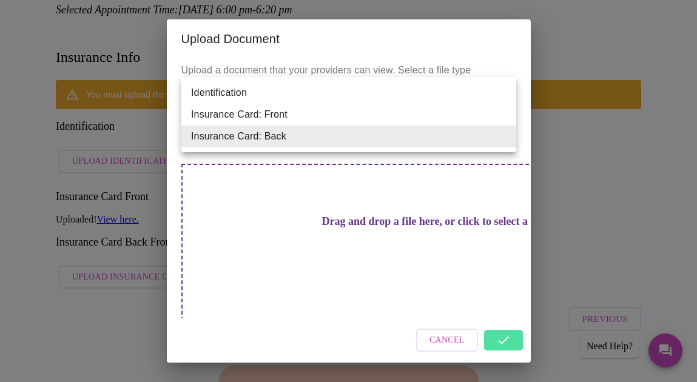
click at [407, 95] on li "Identification" at bounding box center [348, 93] width 335 height 22
type input "Identification"
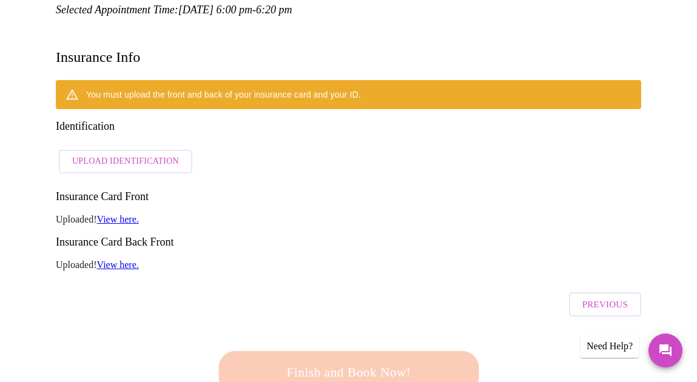
drag, startPoint x: 434, startPoint y: 242, endPoint x: 622, endPoint y: 170, distance: 201.7
click at [116, 154] on span "Upload Identification" at bounding box center [125, 161] width 107 height 15
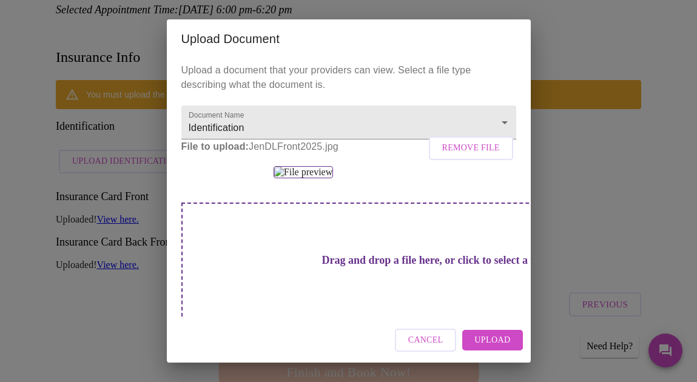
click at [494, 341] on span "Upload" at bounding box center [492, 340] width 36 height 15
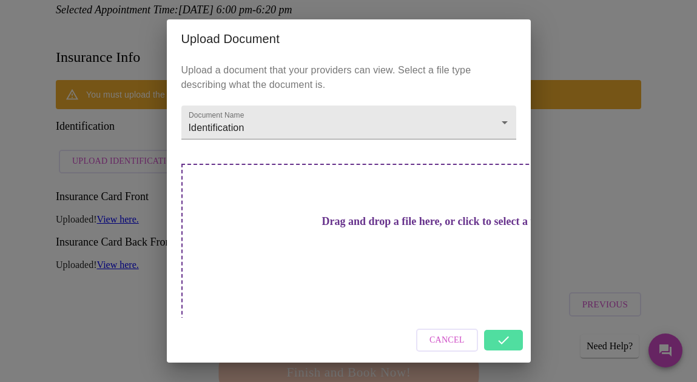
click at [604, 124] on div "Upload Document Upload a document that your providers can view. Select a file t…" at bounding box center [348, 191] width 697 height 382
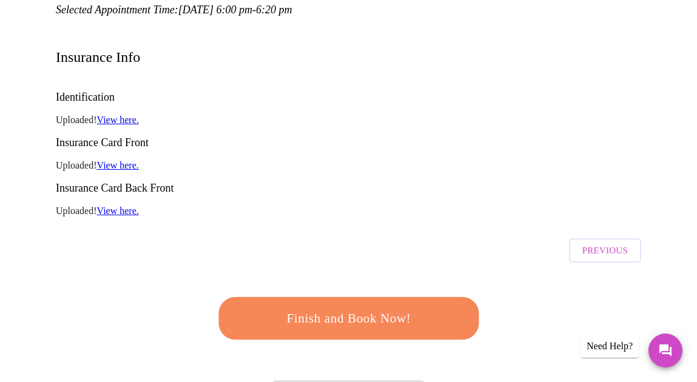
click at [350, 307] on span "Finish and Book Now!" at bounding box center [348, 318] width 225 height 22
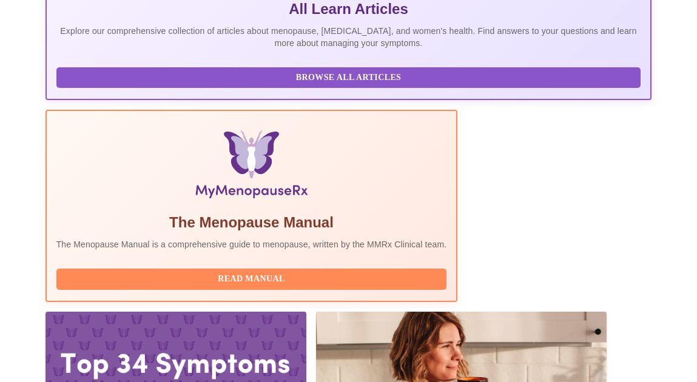
scroll to position [297, 0]
